Goal: Book appointment/travel/reservation

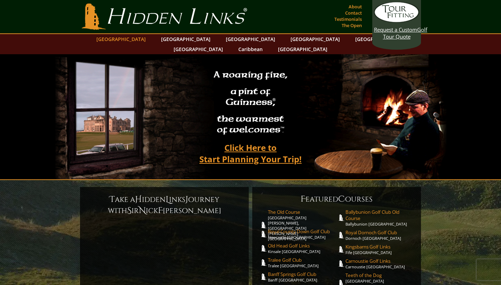
click at [140, 40] on link "[GEOGRAPHIC_DATA]" at bounding box center [121, 39] width 56 height 10
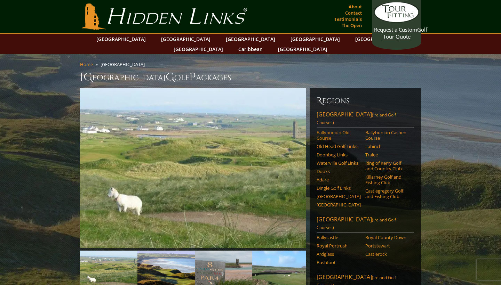
click at [327, 130] on link "Ballybunion Old Course" at bounding box center [339, 135] width 44 height 11
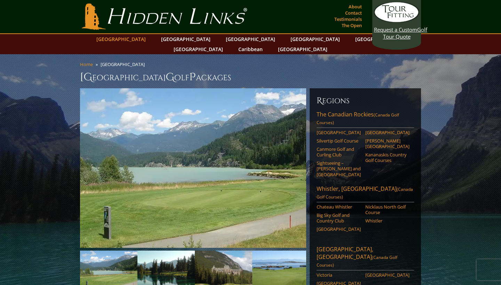
click at [139, 40] on link "[GEOGRAPHIC_DATA]" at bounding box center [121, 39] width 56 height 10
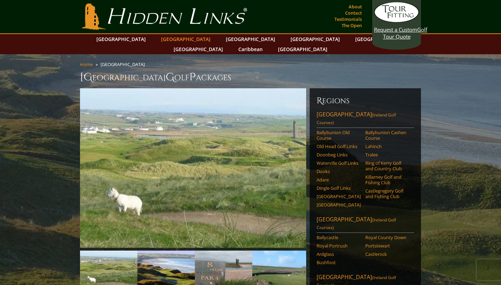
click at [176, 38] on link "[GEOGRAPHIC_DATA]" at bounding box center [186, 39] width 56 height 10
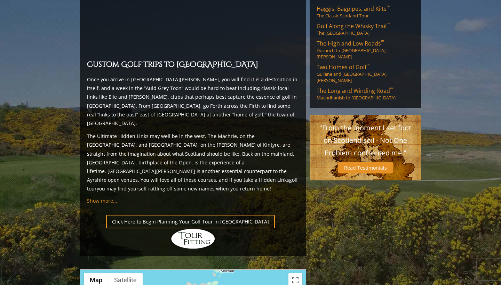
scroll to position [607, 0]
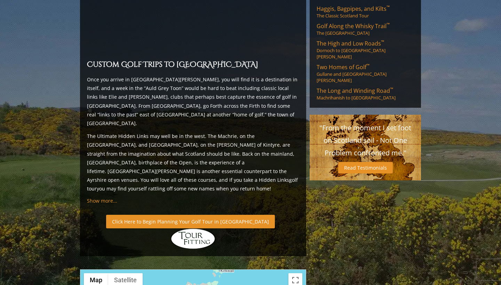
click at [186, 215] on link "Click Here to Begin Planning Your Golf Tour in [GEOGRAPHIC_DATA]" at bounding box center [190, 222] width 169 height 14
